Goal: Task Accomplishment & Management: Use online tool/utility

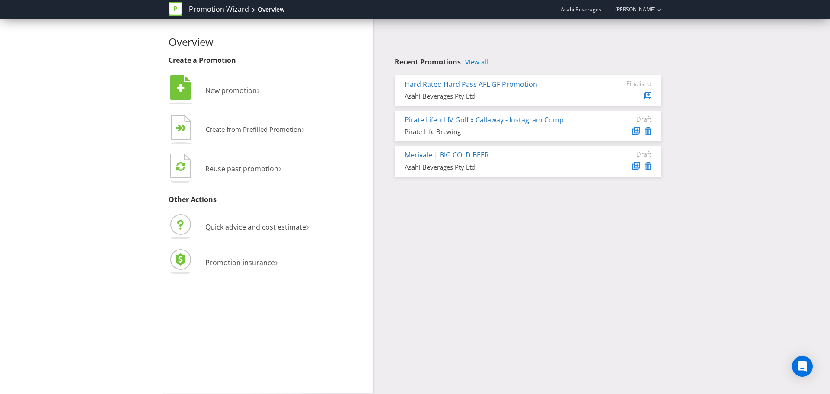
click at [488, 61] on link "View all" at bounding box center [476, 61] width 23 height 7
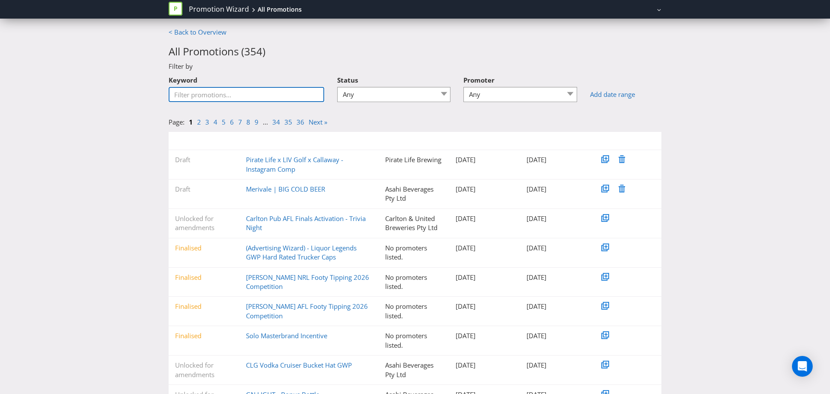
drag, startPoint x: 221, startPoint y: 102, endPoint x: 225, endPoint y: 94, distance: 8.3
click at [224, 98] on input "Keyword" at bounding box center [247, 94] width 156 height 15
type input "L"
type input "IV golf"
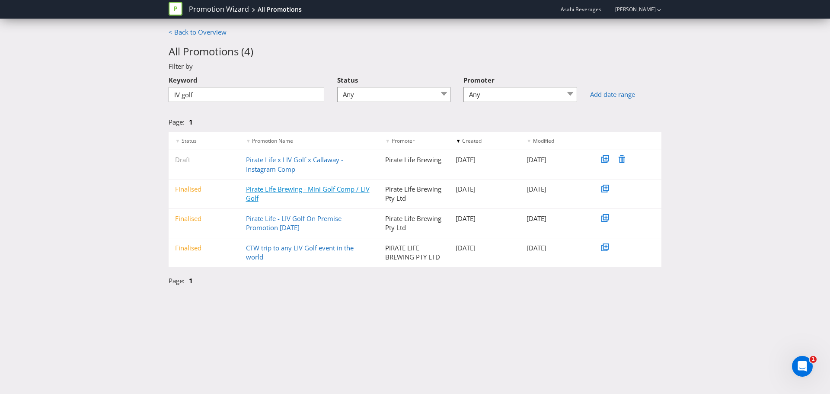
click at [280, 189] on link "Pirate Life Brewing - Mini Golf Comp / LIV Golf" at bounding box center [308, 194] width 124 height 18
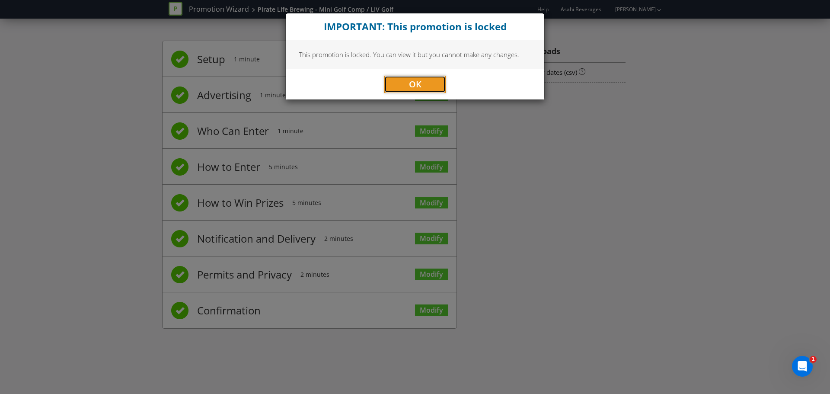
drag, startPoint x: 405, startPoint y: 83, endPoint x: 357, endPoint y: 100, distance: 50.5
click at [405, 83] on button "OK" at bounding box center [414, 84] width 61 height 17
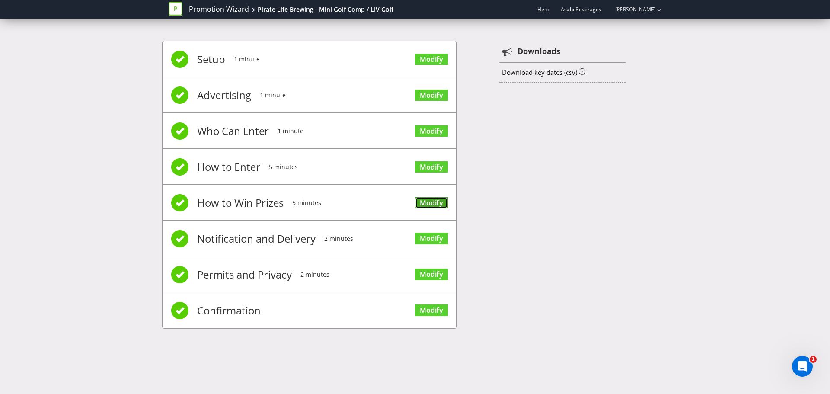
click at [423, 205] on link "Modify" at bounding box center [431, 203] width 33 height 12
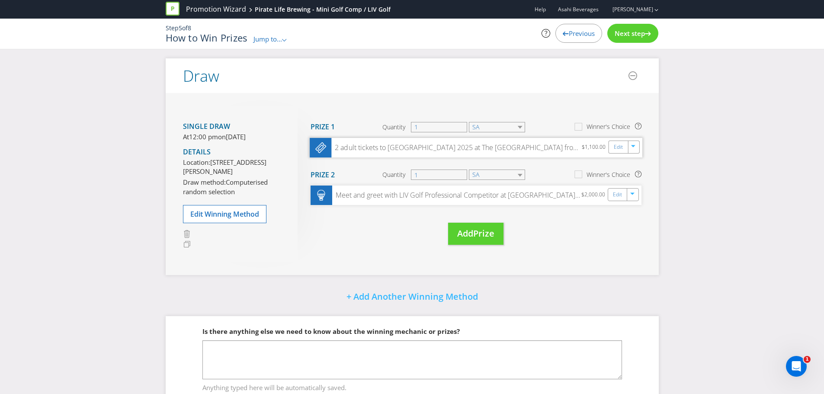
click at [405, 149] on div "2 adult tickets to [GEOGRAPHIC_DATA] 2025 at The [GEOGRAPHIC_DATA] from 08:30 a…" at bounding box center [456, 148] width 250 height 10
click at [616, 147] on link "Edit" at bounding box center [617, 147] width 9 height 10
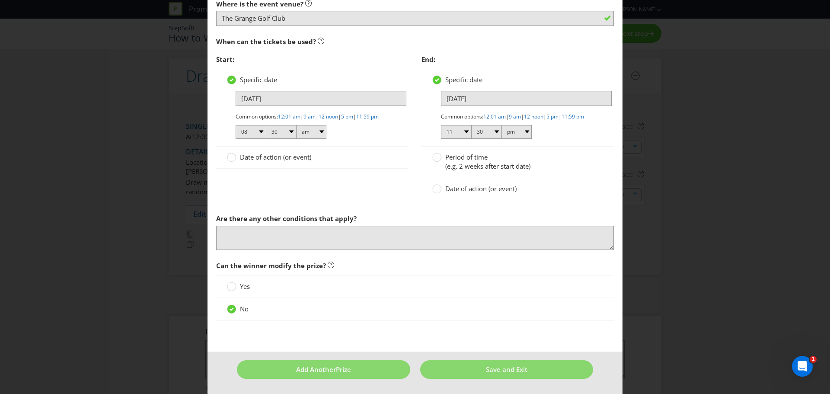
scroll to position [752, 0]
click at [696, 198] on div "Edit Prize [GEOGRAPHIC_DATA] [GEOGRAPHIC_DATA] [GEOGRAPHIC_DATA] [GEOGRAPHIC_DA…" at bounding box center [415, 197] width 830 height 394
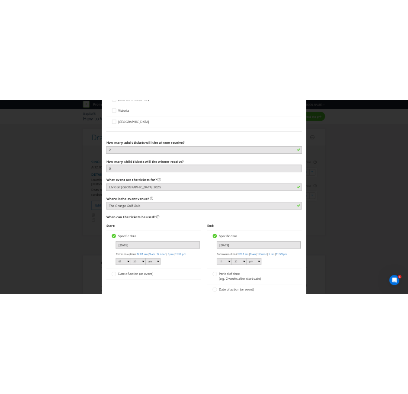
scroll to position [449, 0]
